Goal: Information Seeking & Learning: Learn about a topic

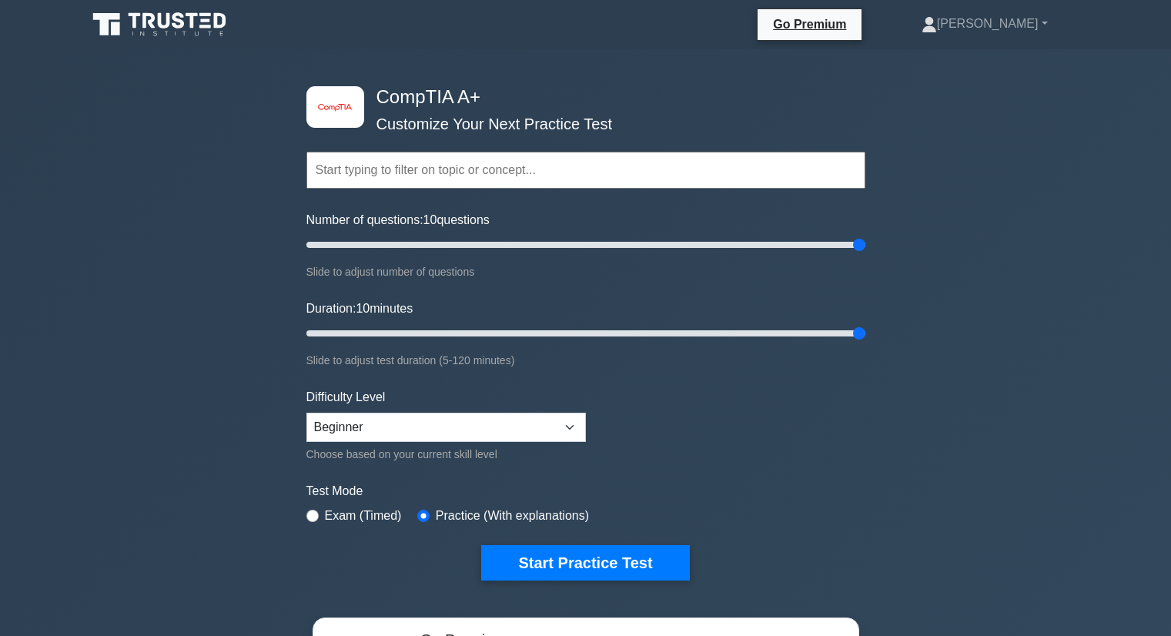
select select "beginner"
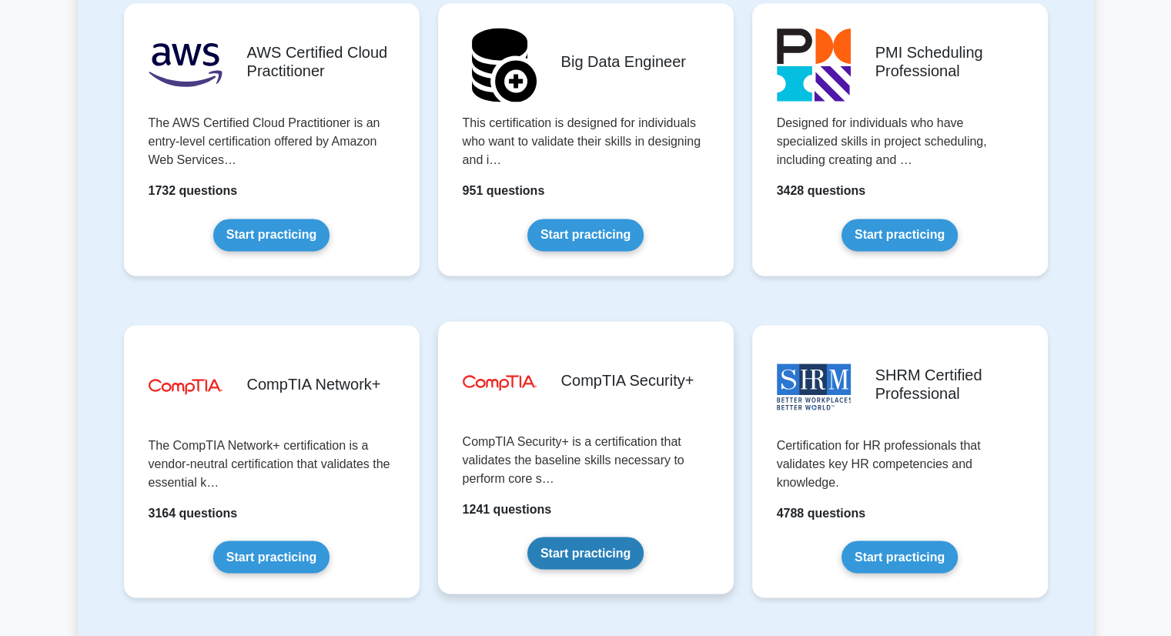
scroll to position [2618, 0]
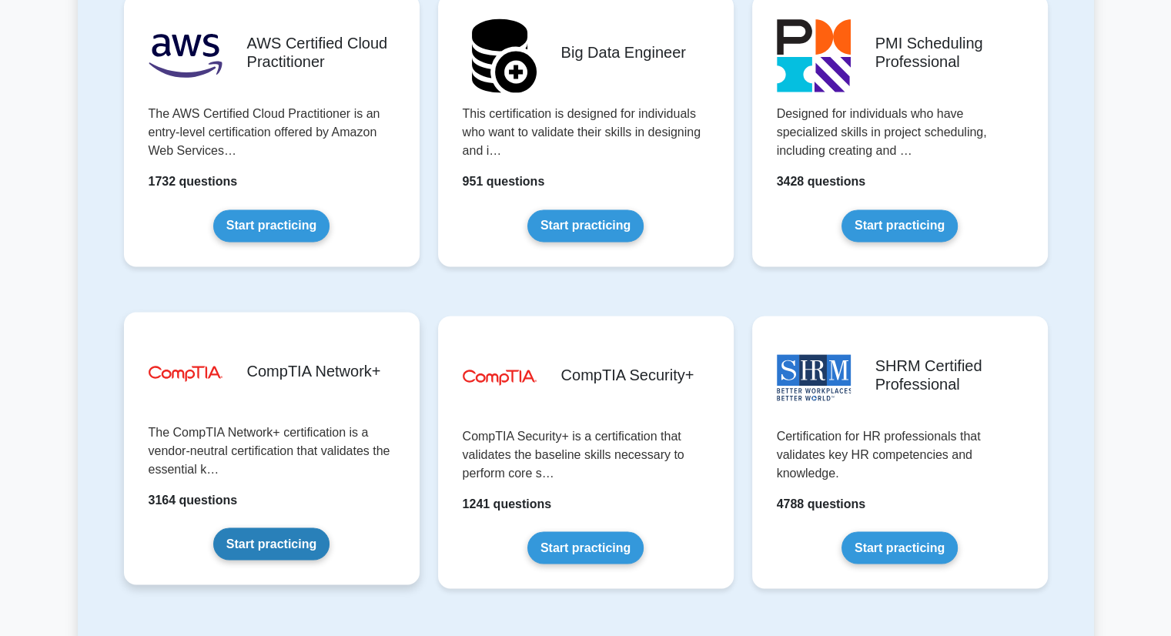
click at [266, 553] on link "Start practicing" at bounding box center [271, 543] width 116 height 32
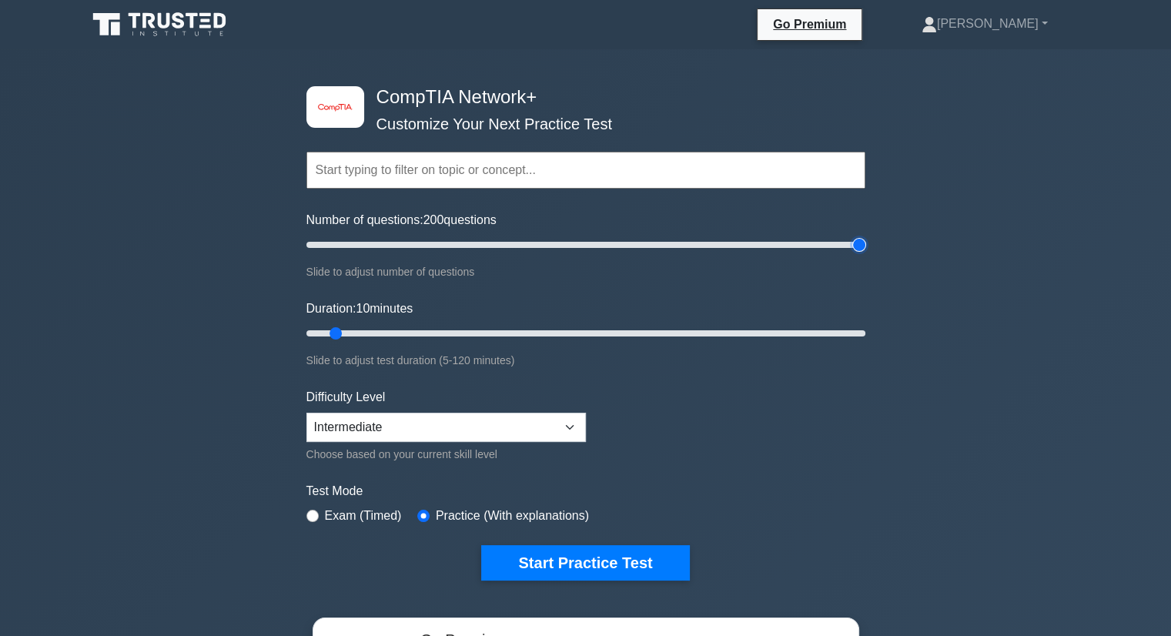
drag, startPoint x: 333, startPoint y: 245, endPoint x: 1140, endPoint y: 192, distance: 808.7
type input "200"
click at [865, 236] on input "Number of questions: 200 questions" at bounding box center [585, 245] width 559 height 18
drag, startPoint x: 364, startPoint y: 340, endPoint x: 1182, endPoint y: 337, distance: 817.7
type input "120"
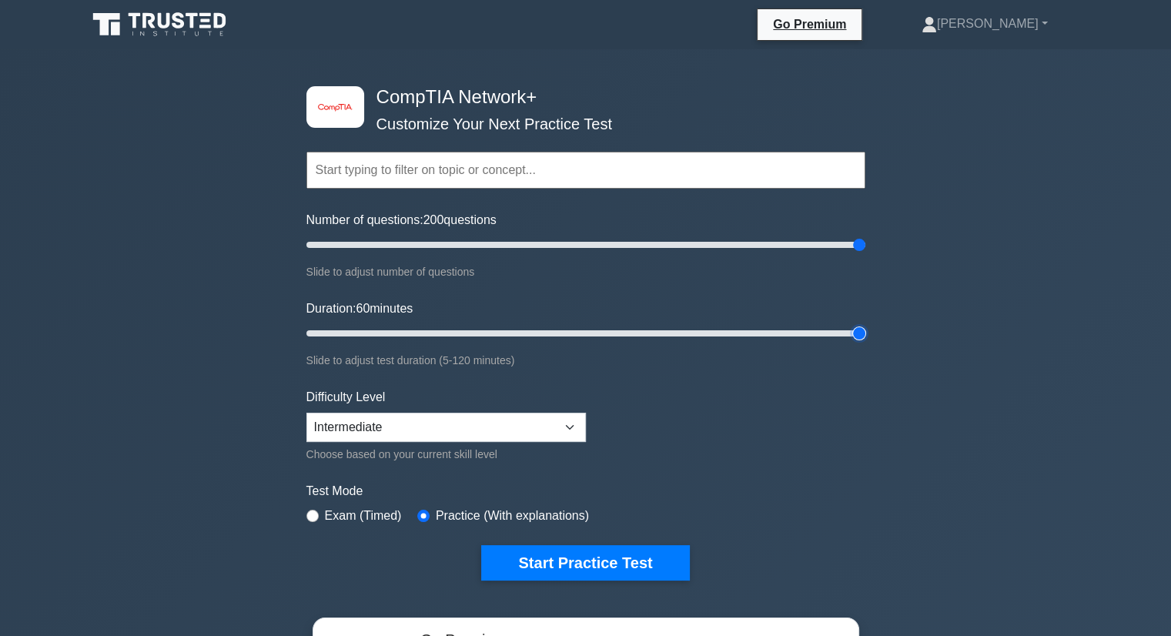
click at [865, 337] on input "Duration: 60 minutes" at bounding box center [585, 333] width 559 height 18
click at [530, 430] on select "Beginner Intermediate Expert" at bounding box center [446, 427] width 280 height 29
select select "beginner"
click at [306, 413] on select "Beginner Intermediate Expert" at bounding box center [446, 427] width 280 height 29
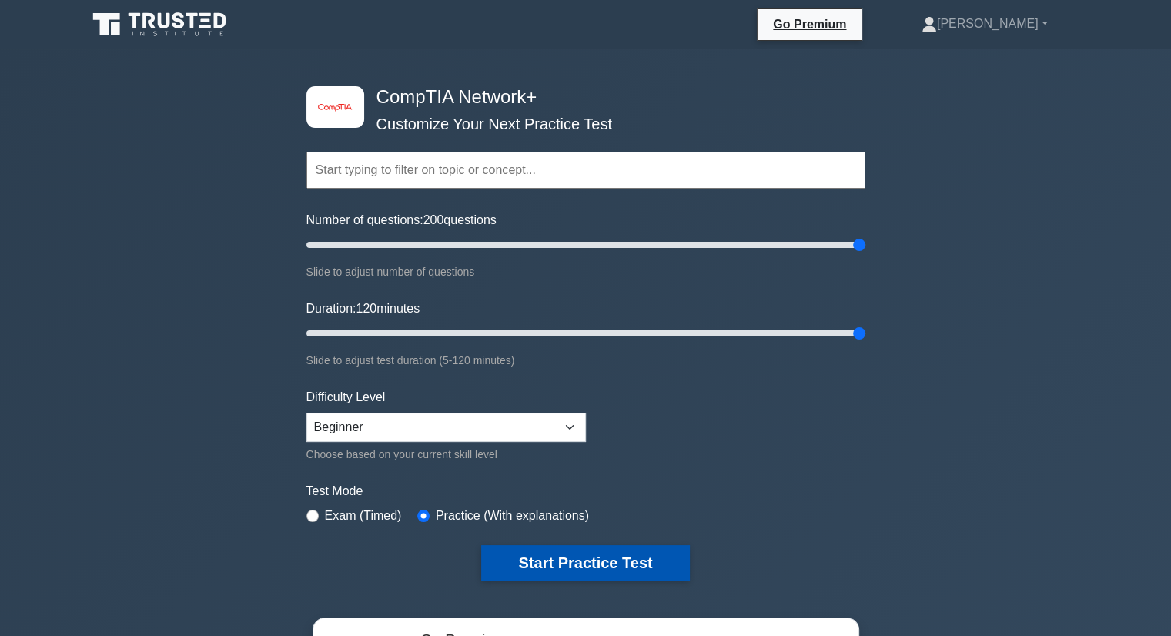
click at [518, 555] on button "Start Practice Test" at bounding box center [585, 562] width 208 height 35
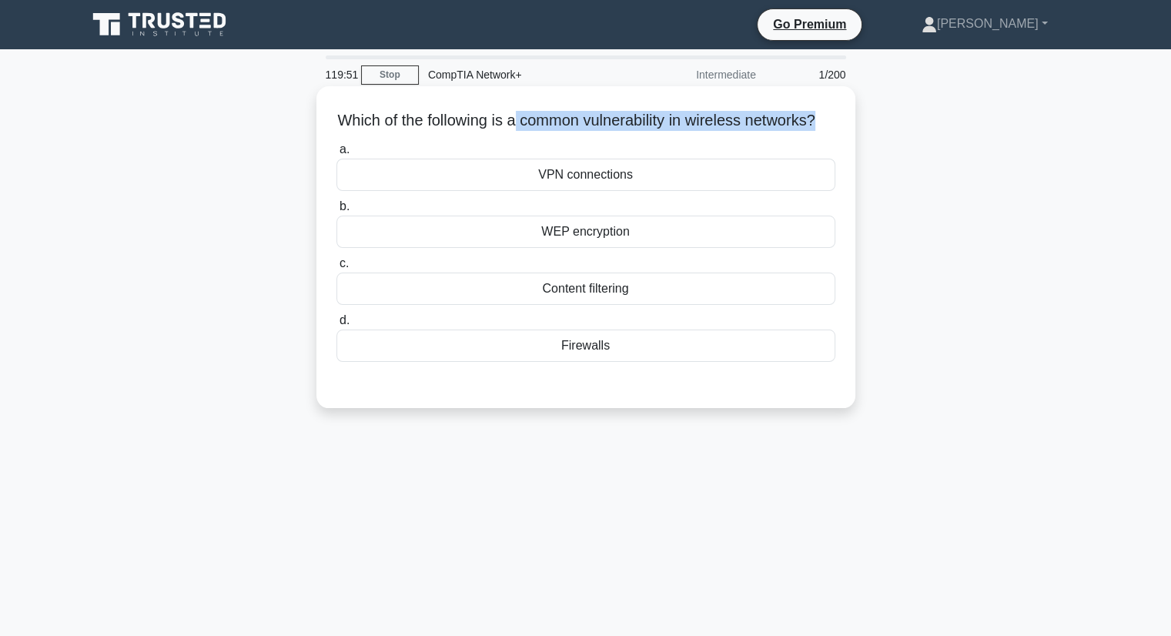
drag, startPoint x: 832, startPoint y: 121, endPoint x: 527, endPoint y: 124, distance: 304.9
click at [527, 124] on h5 "Which of the following is a common vulnerability in wireless networks? .spinner…" at bounding box center [586, 121] width 502 height 20
click at [745, 131] on h5 "Which of the following is a common vulnerability in wireless networks? .spinner…" at bounding box center [586, 121] width 502 height 20
click at [677, 248] on div "WEP encryption" at bounding box center [585, 232] width 499 height 32
click at [336, 212] on input "b. WEP encryption" at bounding box center [336, 207] width 0 height 10
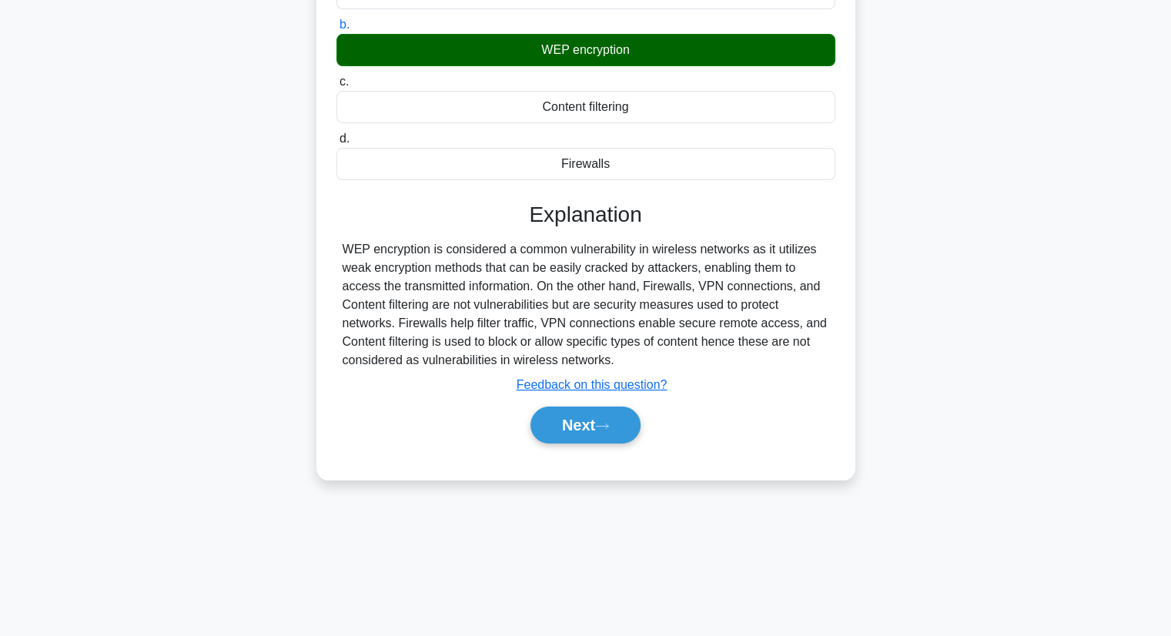
scroll to position [196, 0]
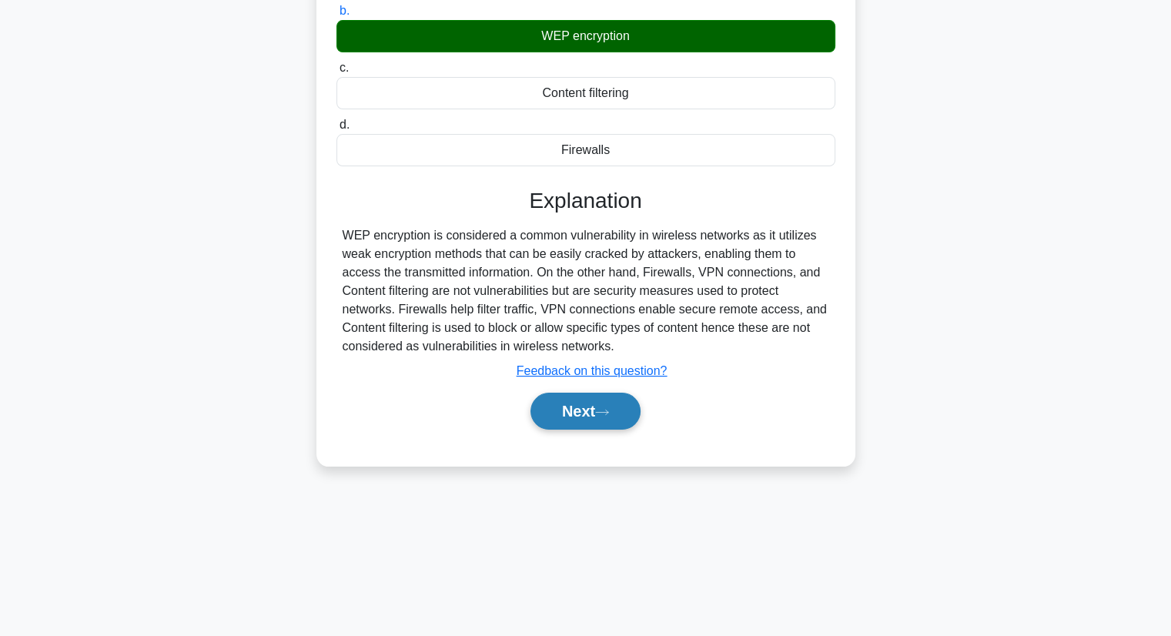
click at [601, 423] on button "Next" at bounding box center [586, 411] width 110 height 37
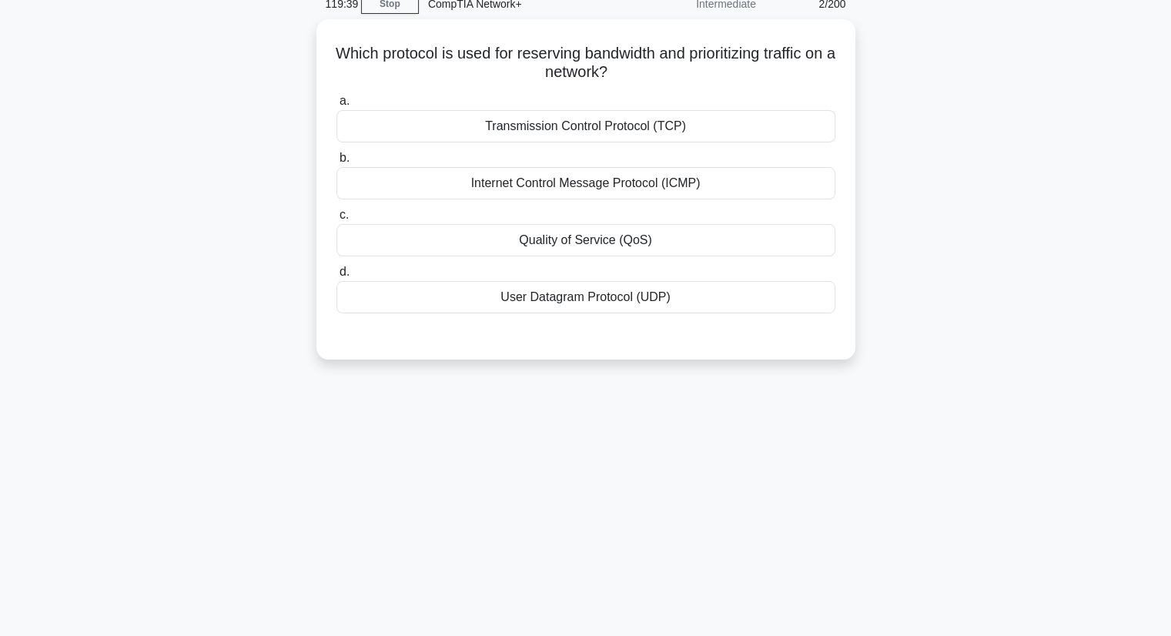
scroll to position [0, 0]
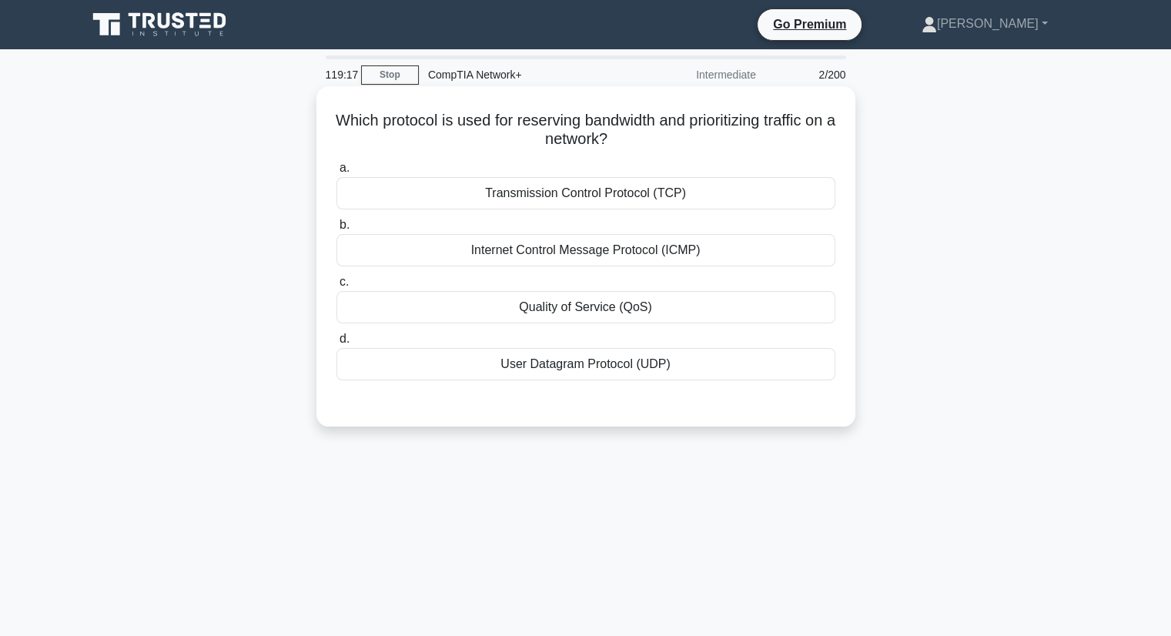
click at [622, 301] on div "Quality of Service (QoS)" at bounding box center [585, 307] width 499 height 32
click at [336, 287] on input "c. Quality of Service (QoS)" at bounding box center [336, 282] width 0 height 10
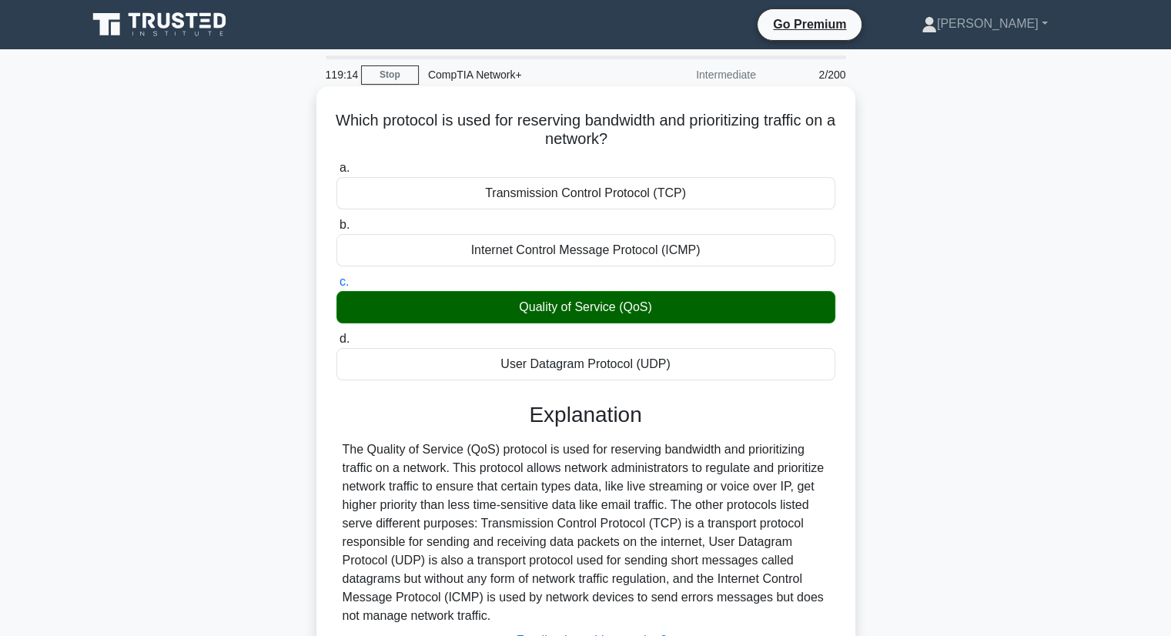
drag, startPoint x: 616, startPoint y: 133, endPoint x: 326, endPoint y: 117, distance: 290.7
click at [325, 118] on div "Which protocol is used for reserving bandwidth and prioritizing traffic on a ne…" at bounding box center [586, 410] width 527 height 637
click at [674, 136] on h5 "Which protocol is used for reserving bandwidth and prioritizing traffic on a ne…" at bounding box center [586, 130] width 502 height 38
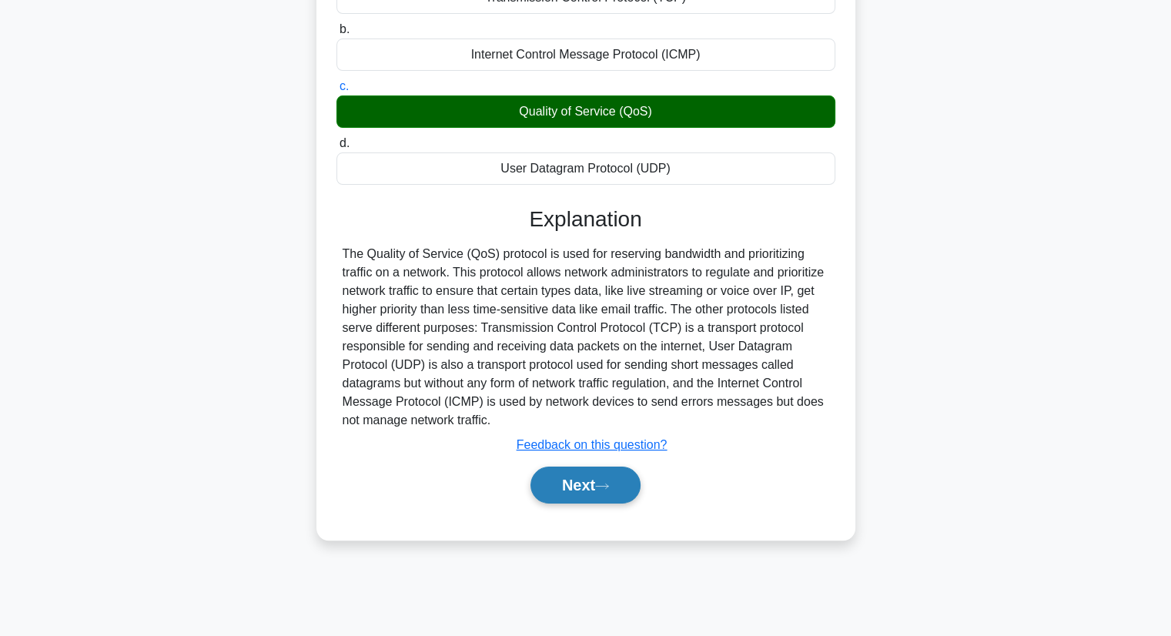
click at [588, 477] on button "Next" at bounding box center [586, 485] width 110 height 37
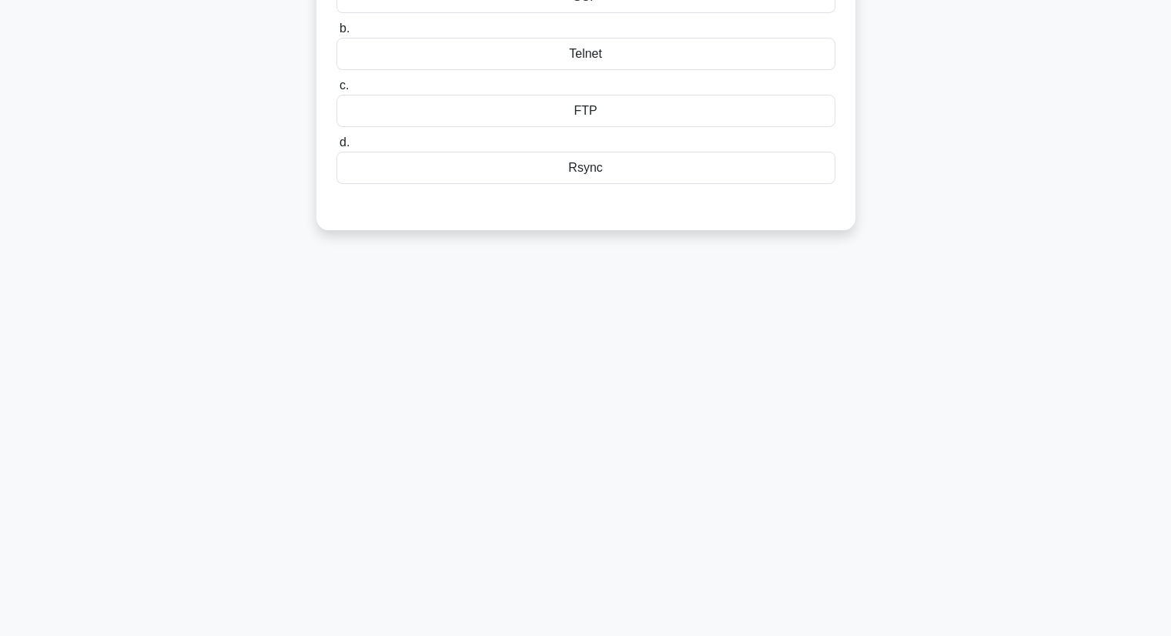
scroll to position [0, 0]
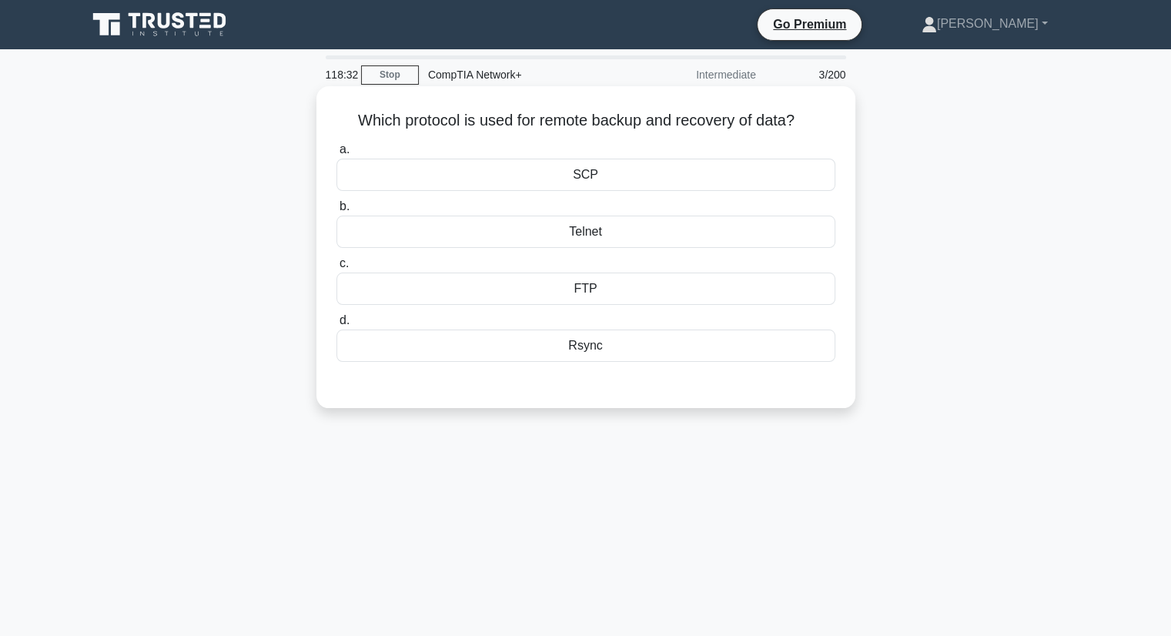
click at [608, 229] on div "Telnet" at bounding box center [585, 232] width 499 height 32
click at [336, 212] on input "b. Telnet" at bounding box center [336, 207] width 0 height 10
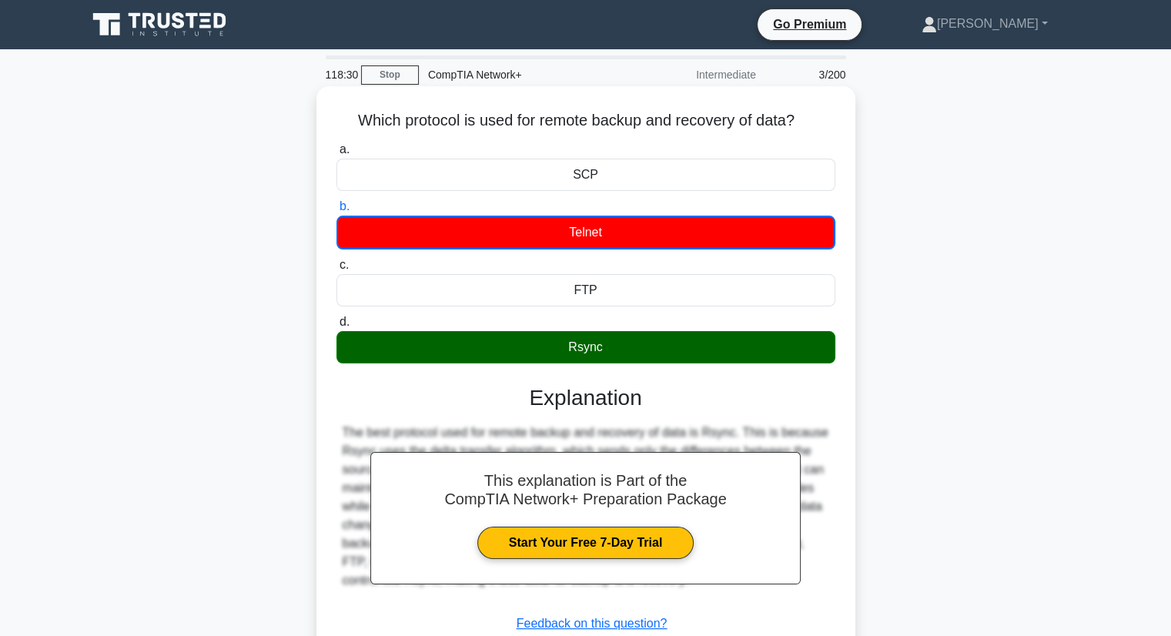
scroll to position [154, 0]
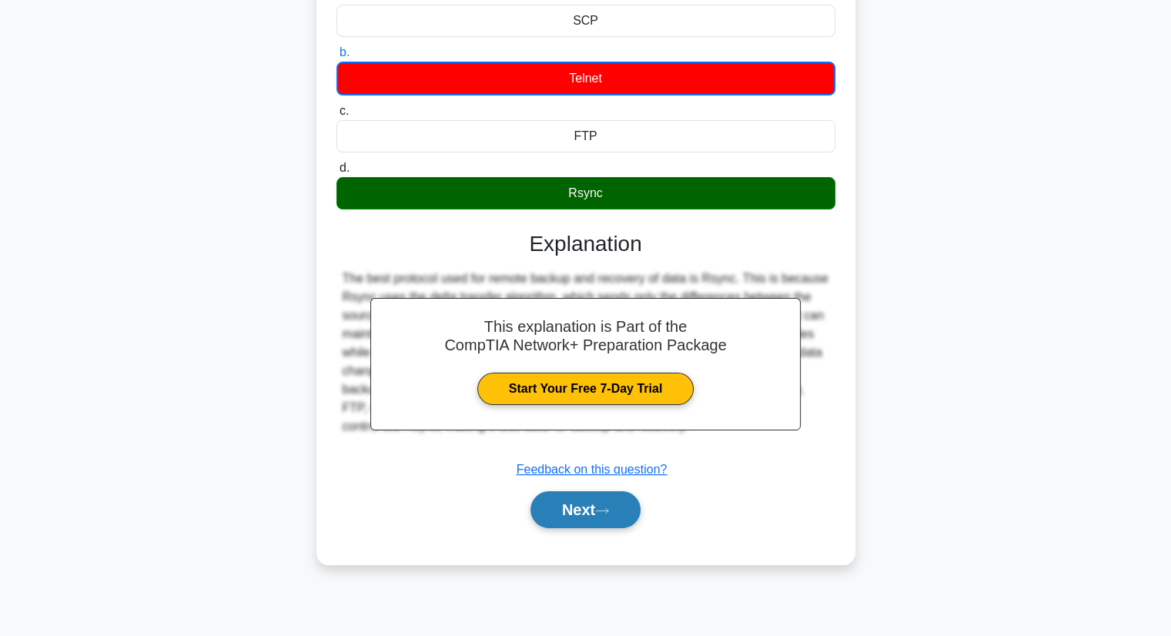
click at [570, 497] on button "Next" at bounding box center [586, 509] width 110 height 37
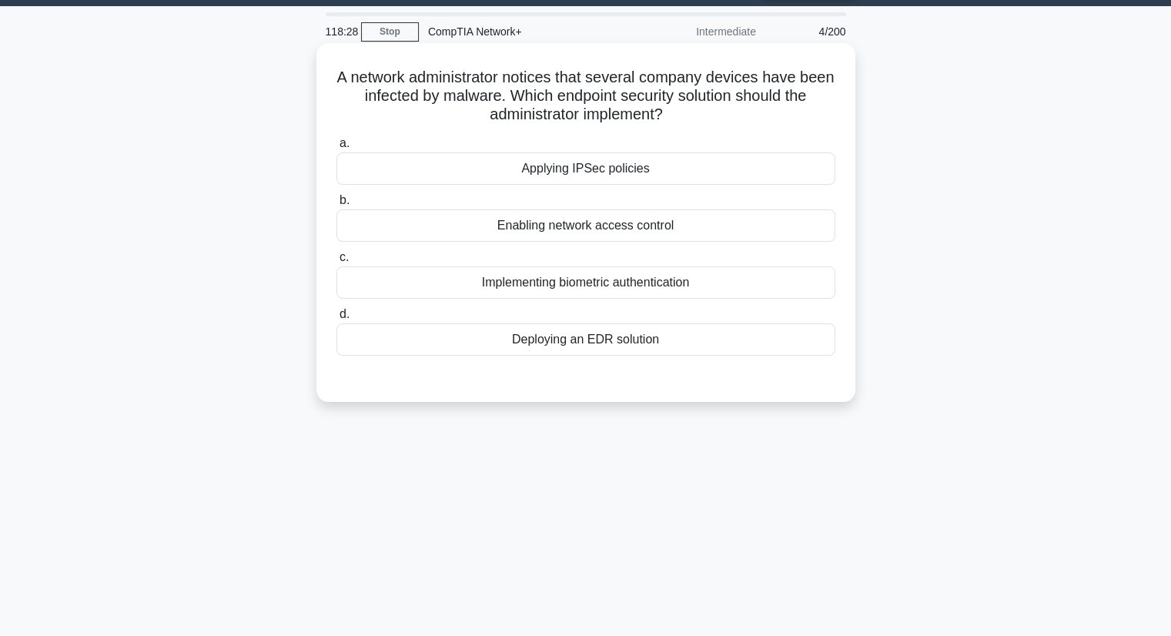
scroll to position [0, 0]
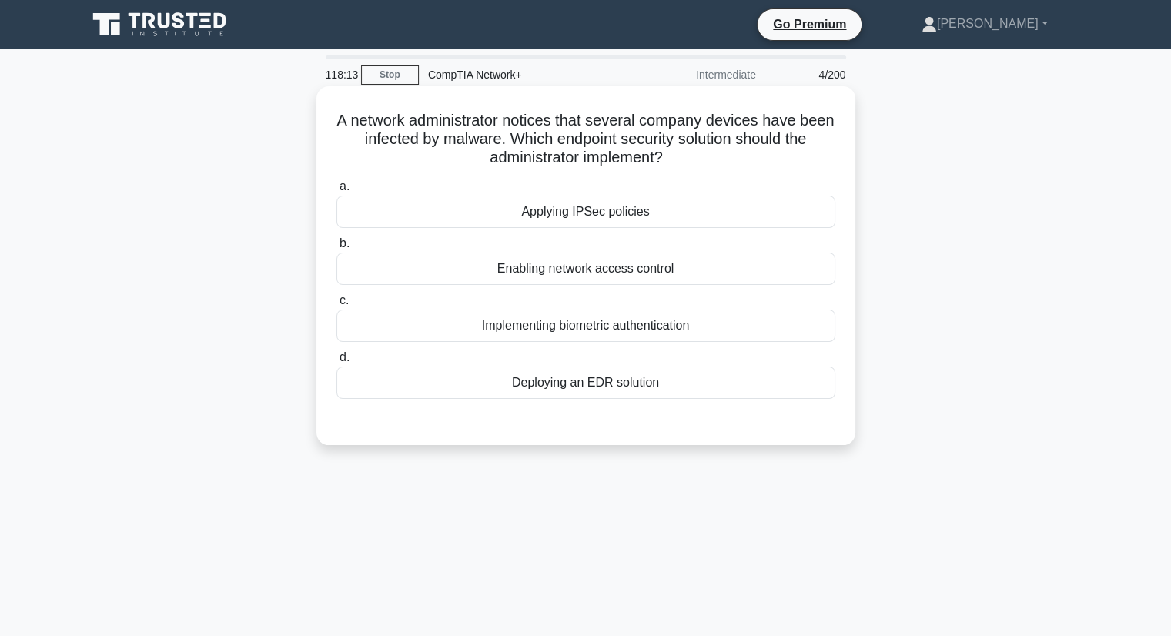
click at [568, 205] on div "Applying IPSec policies" at bounding box center [585, 212] width 499 height 32
click at [336, 192] on input "a. Applying IPSec policies" at bounding box center [336, 187] width 0 height 10
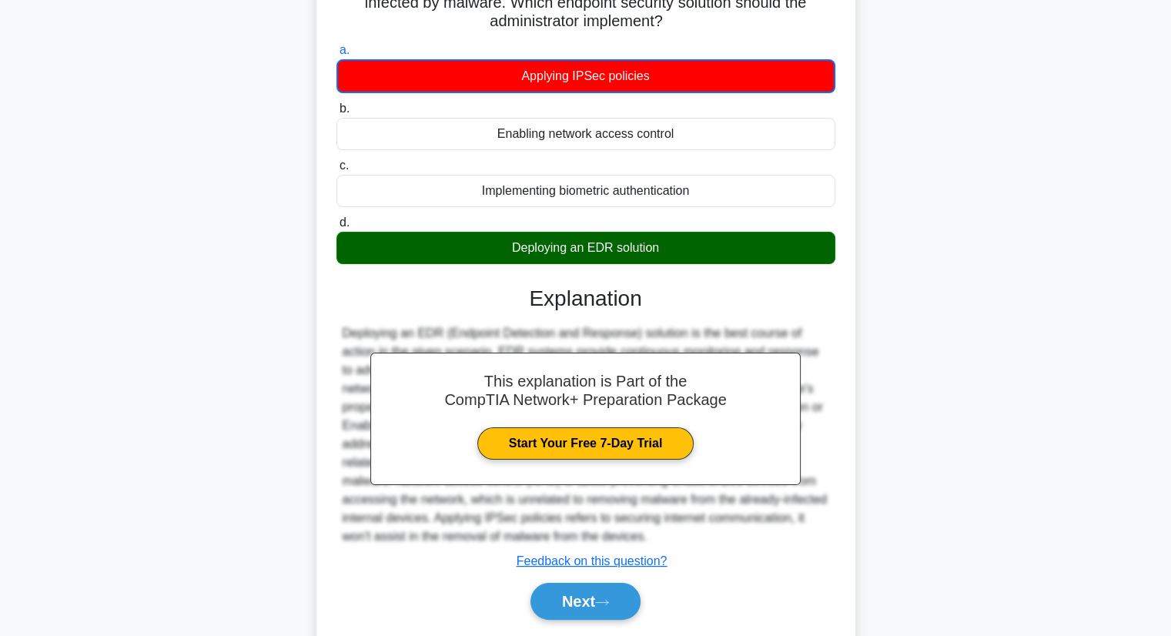
scroll to position [196, 0]
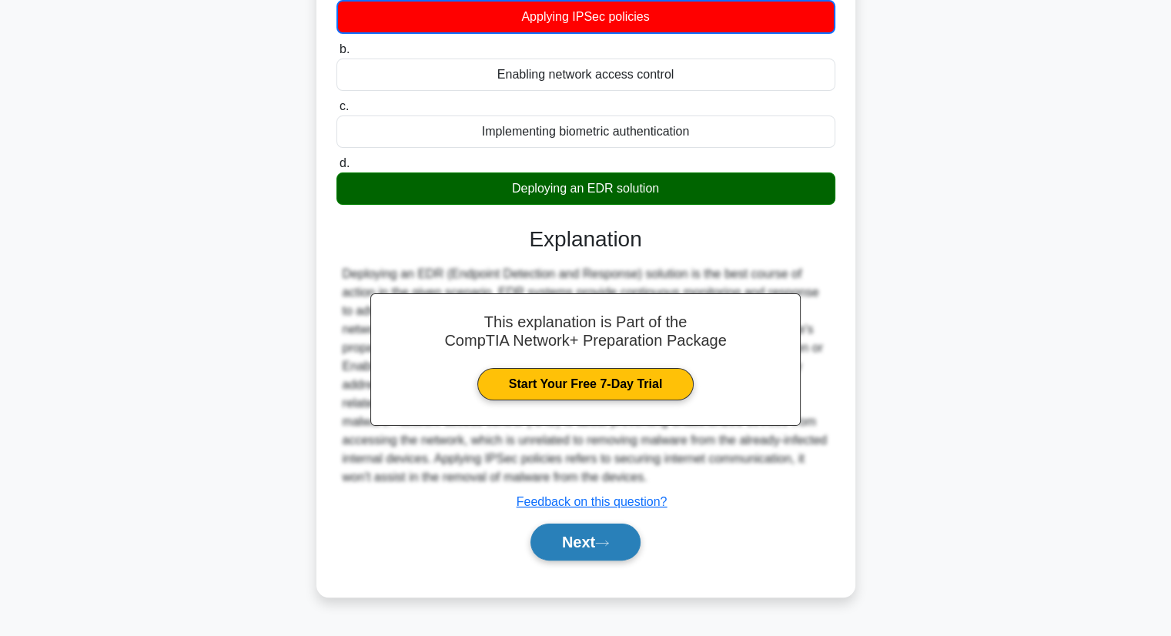
click at [595, 543] on button "Next" at bounding box center [586, 542] width 110 height 37
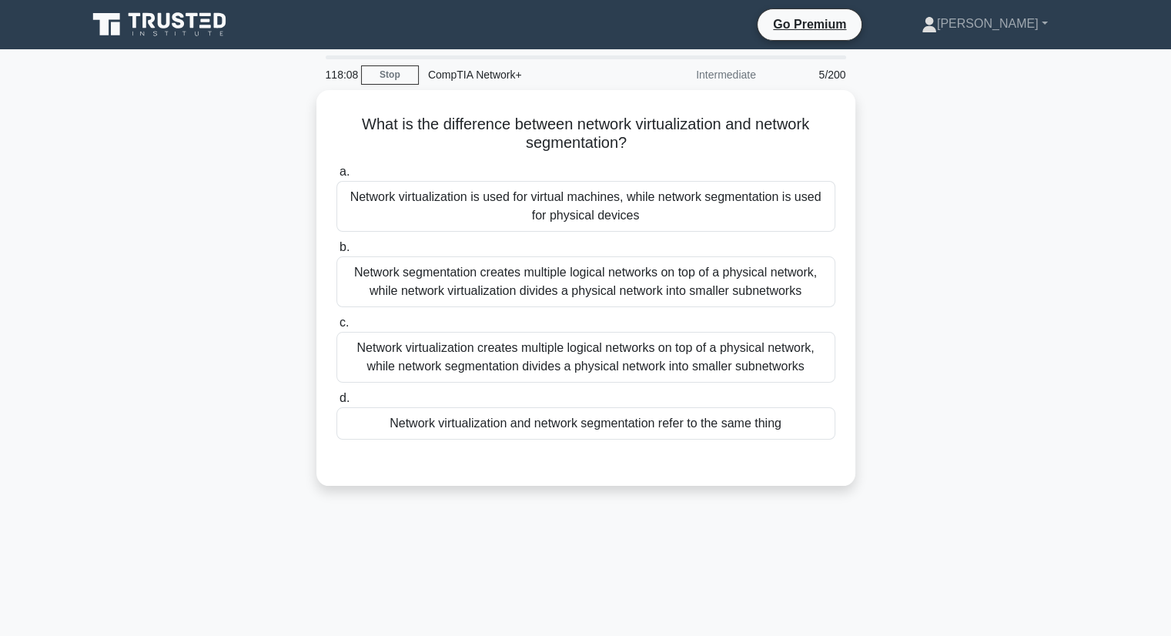
scroll to position [0, 0]
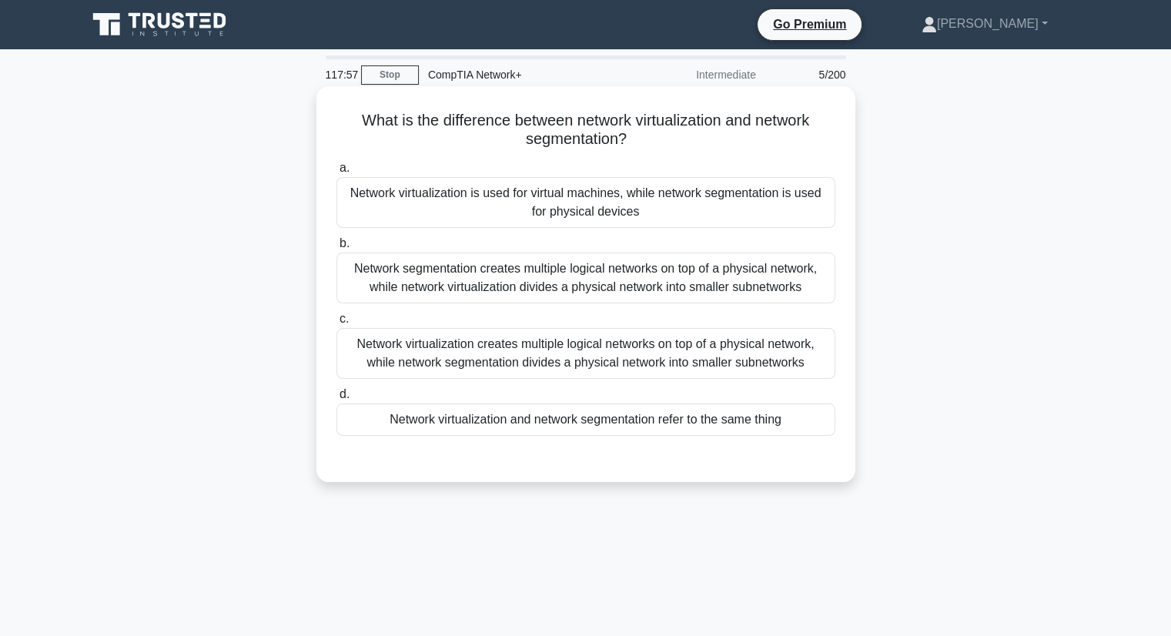
click at [644, 216] on div "Network virtualization is used for virtual machines, while network segmentation…" at bounding box center [585, 202] width 499 height 51
click at [336, 173] on input "a. Network virtualization is used for virtual machines, while network segmentat…" at bounding box center [336, 168] width 0 height 10
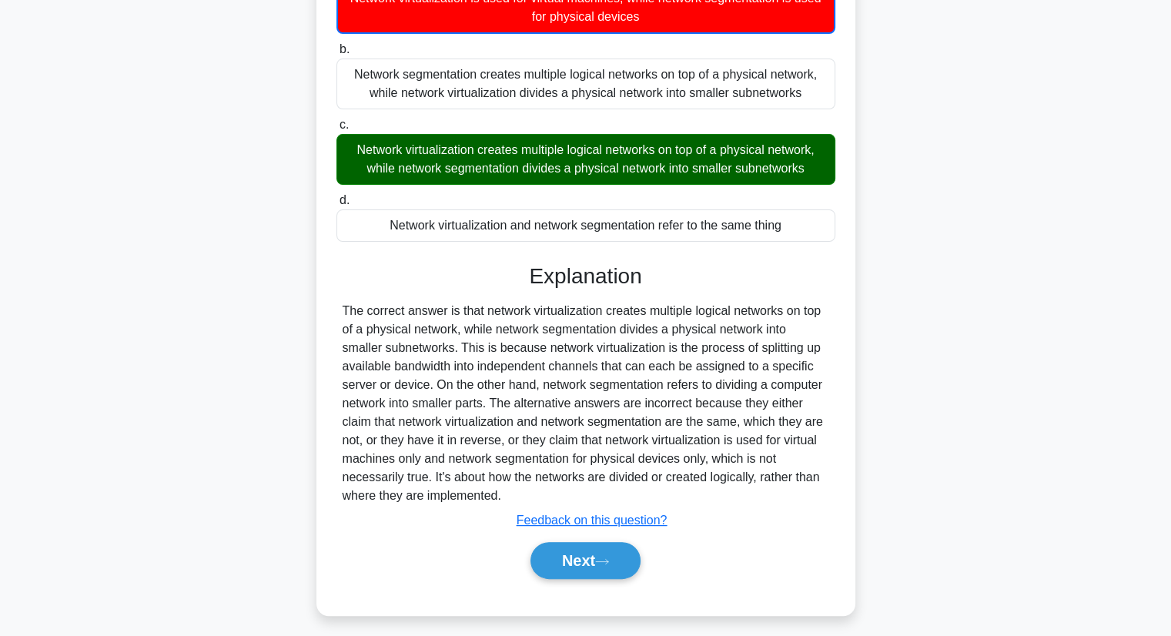
scroll to position [203, 0]
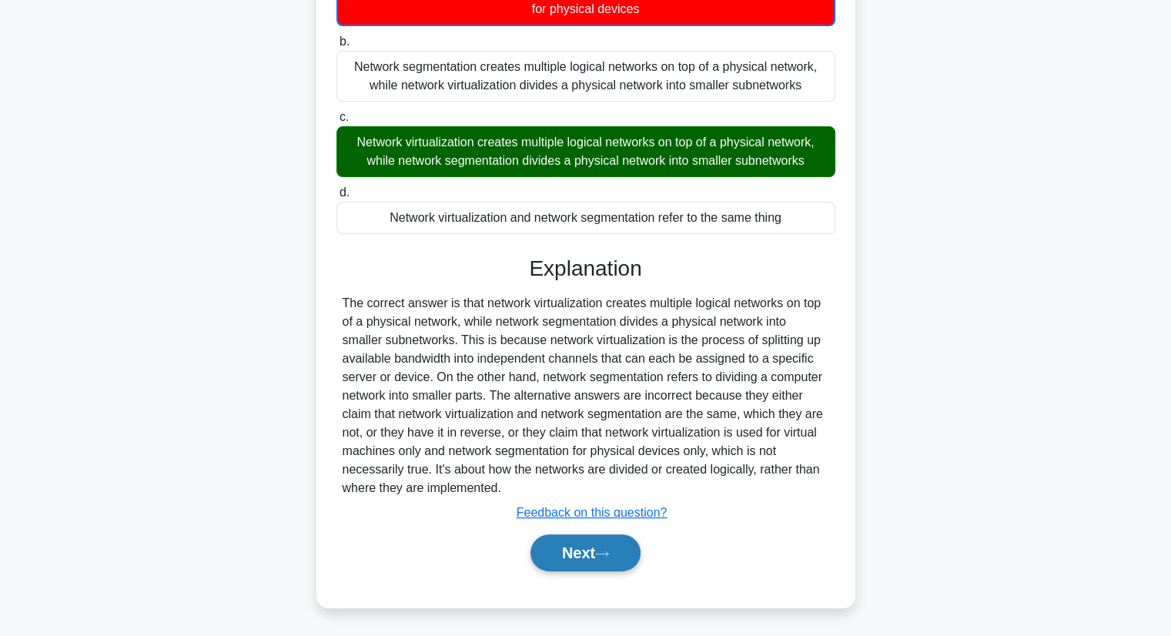
click at [574, 543] on button "Next" at bounding box center [586, 552] width 110 height 37
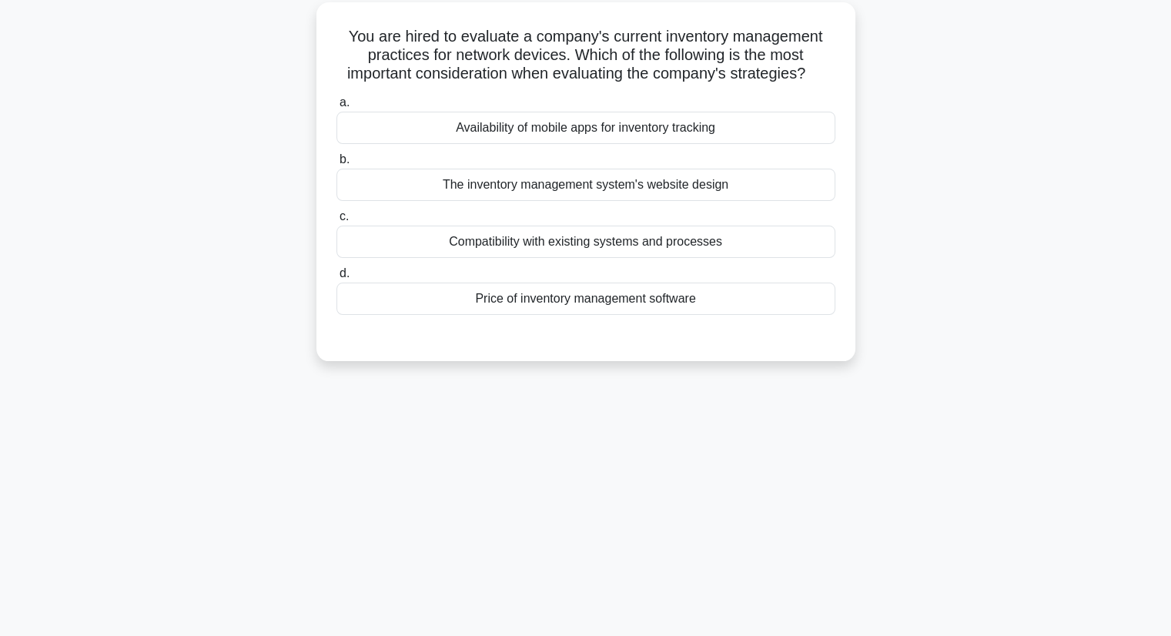
scroll to position [0, 0]
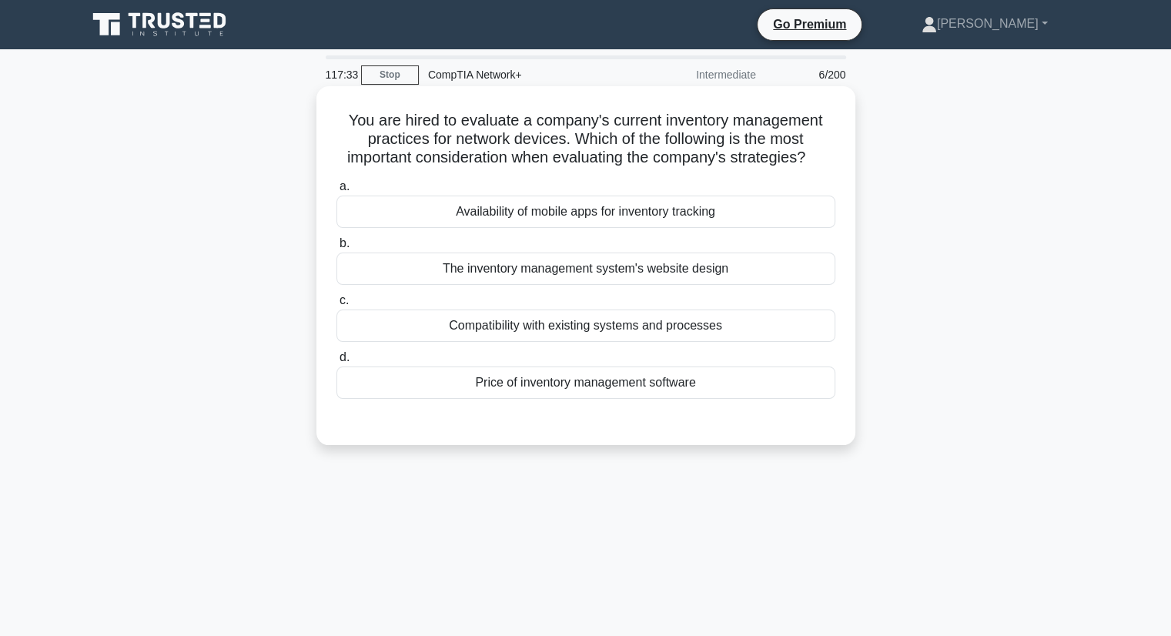
drag, startPoint x: 697, startPoint y: 147, endPoint x: 323, endPoint y: 112, distance: 375.8
click at [323, 112] on div "You are hired to evaluate a company's current inventory management practices fo…" at bounding box center [586, 265] width 527 height 346
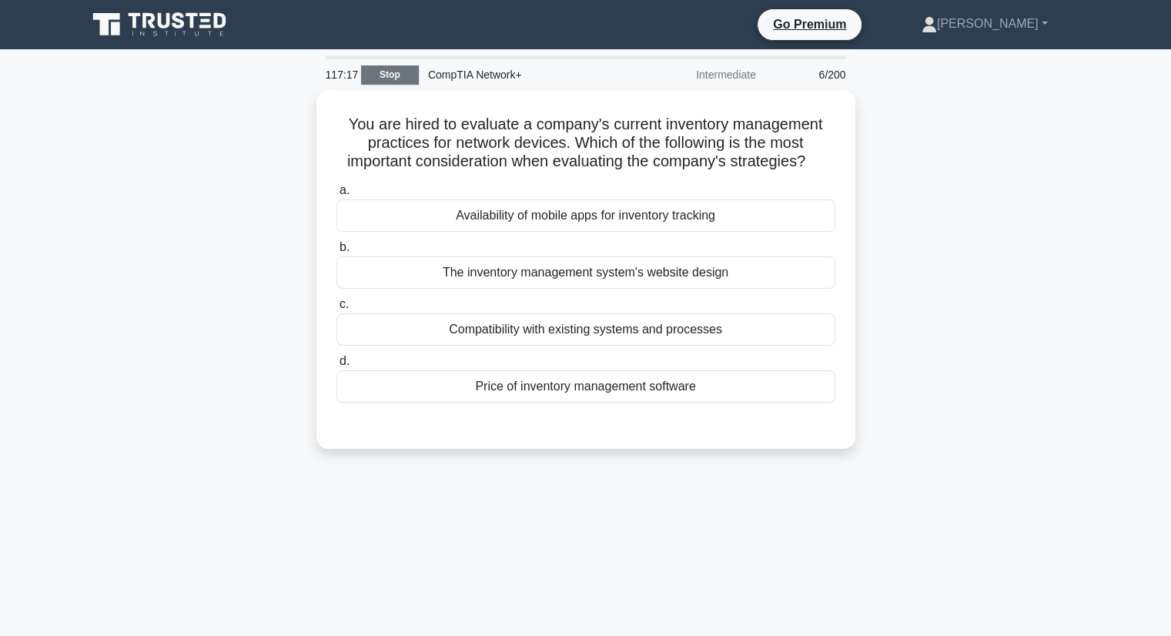
click at [397, 72] on link "Stop" at bounding box center [390, 74] width 58 height 19
